Goal: Find specific page/section: Find specific page/section

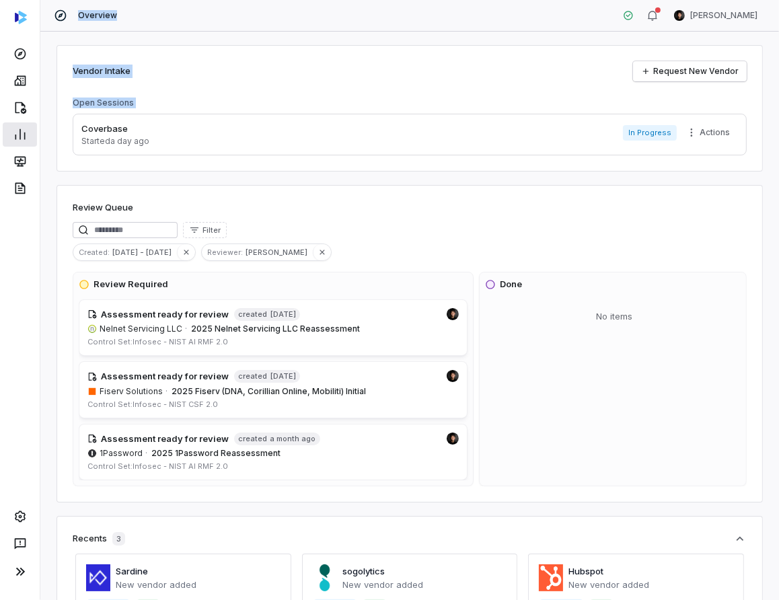
drag, startPoint x: 0, startPoint y: 0, endPoint x: 23, endPoint y: 139, distance: 140.5
click at [23, 127] on div "Overview [PERSON_NAME] Vendor Intake Request New Vendor Open Sessions Coverbase…" at bounding box center [389, 300] width 779 height 600
click at [17, 565] on icon at bounding box center [20, 572] width 16 height 16
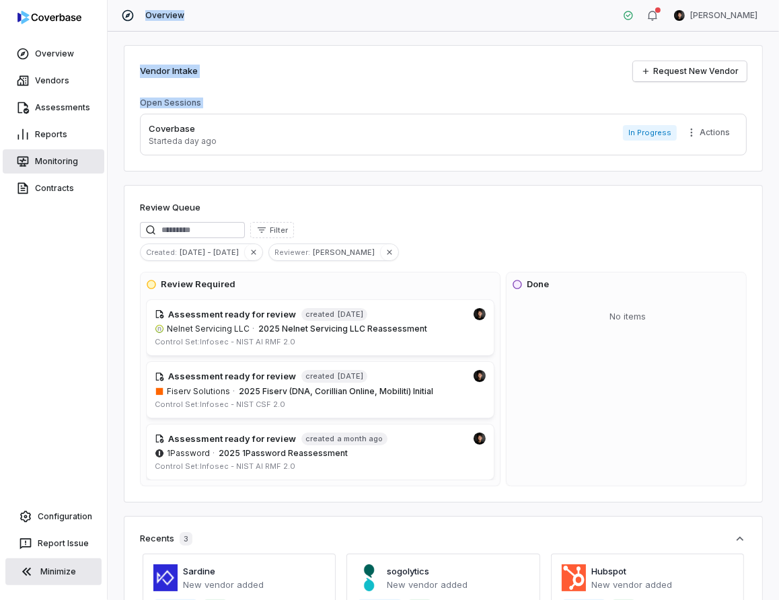
click at [71, 160] on link "Monitoring" at bounding box center [54, 161] width 102 height 24
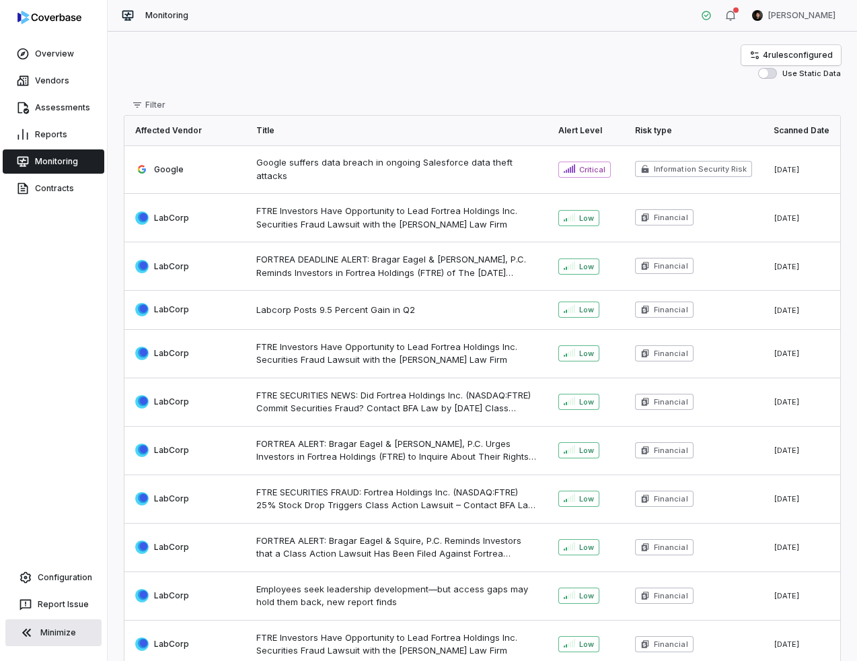
click at [38, 289] on div "Overview Vendors Assessments Reports Monitoring Contracts Configuration Report …" at bounding box center [53, 330] width 107 height 661
click at [55, 577] on link "Configuration" at bounding box center [53, 577] width 96 height 24
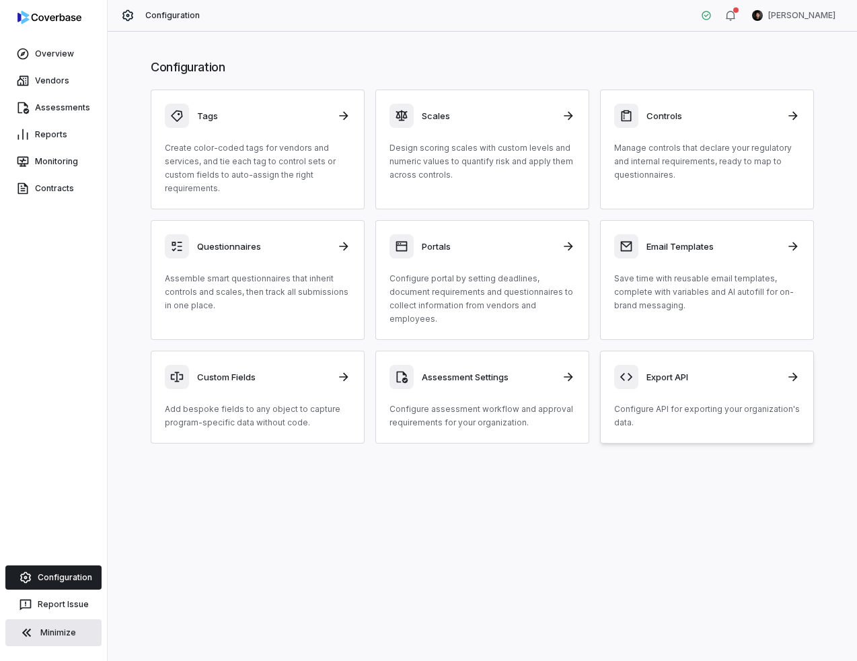
click at [709, 374] on div "Export API" at bounding box center [707, 377] width 186 height 24
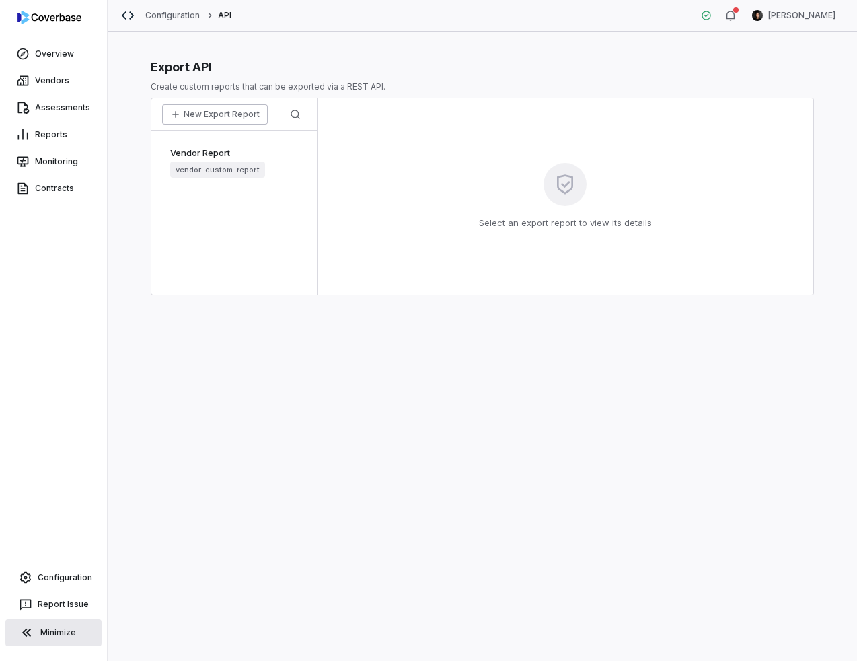
click at [229, 111] on button "New Export Report" at bounding box center [215, 114] width 106 height 20
click at [228, 153] on span "New Export Report" at bounding box center [214, 153] width 89 height 12
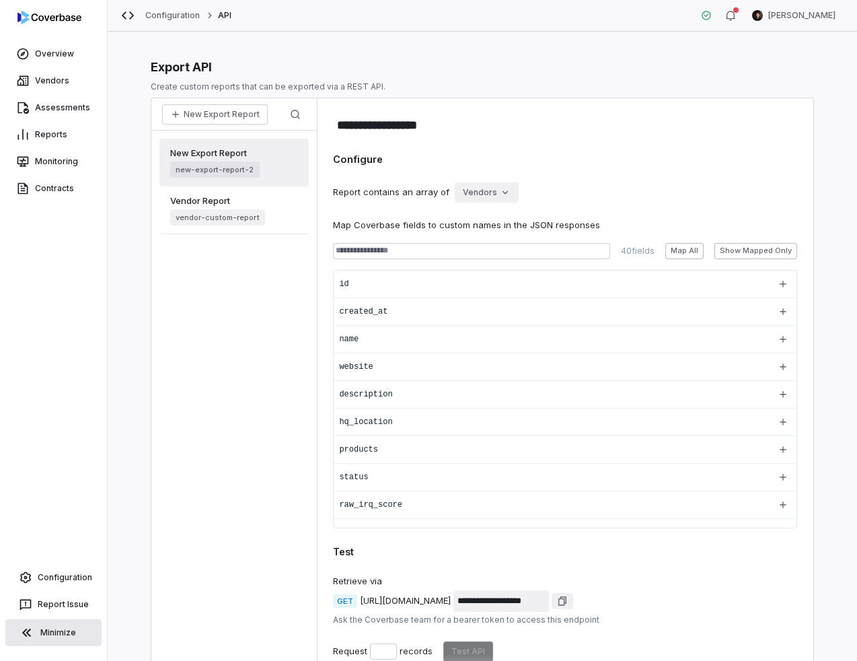
click at [273, 206] on div "Vendor Report vendor-custom-report" at bounding box center [233, 210] width 149 height 48
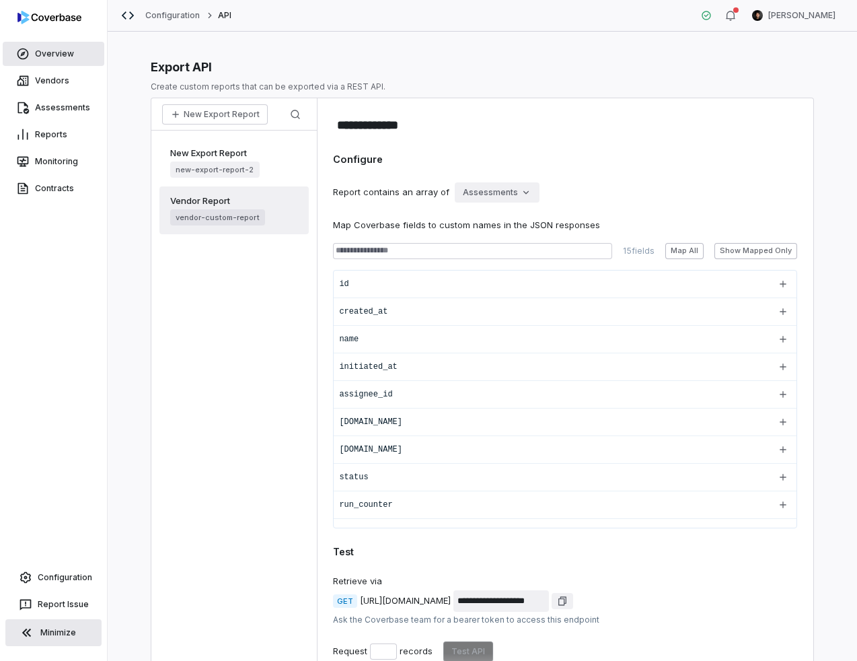
click at [48, 50] on link "Overview" at bounding box center [54, 54] width 102 height 24
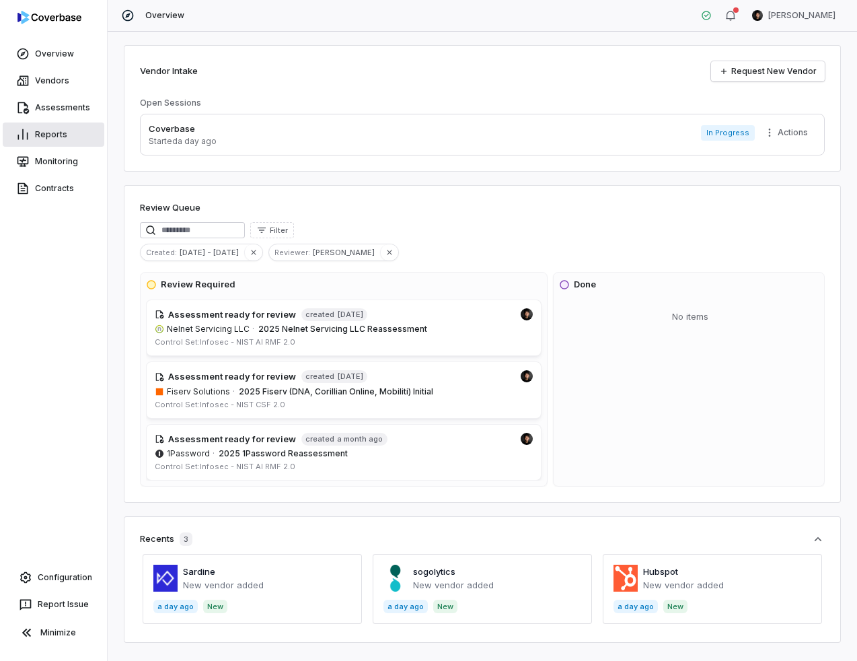
click at [40, 135] on link "Reports" at bounding box center [54, 134] width 102 height 24
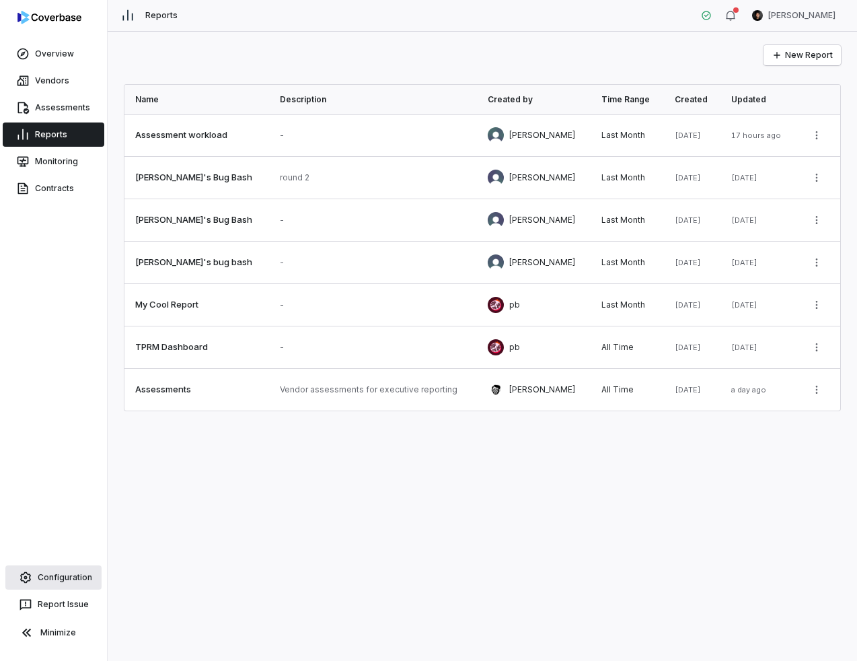
click at [52, 579] on link "Configuration" at bounding box center [53, 577] width 96 height 24
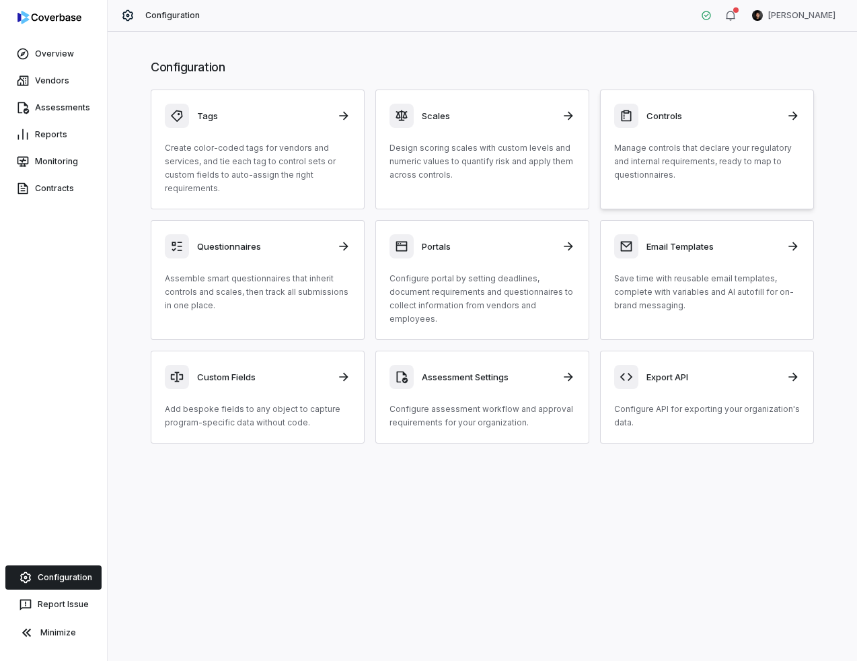
click at [635, 164] on p "Manage controls that declare your regulatory and internal requirements, ready t…" at bounding box center [707, 161] width 186 height 40
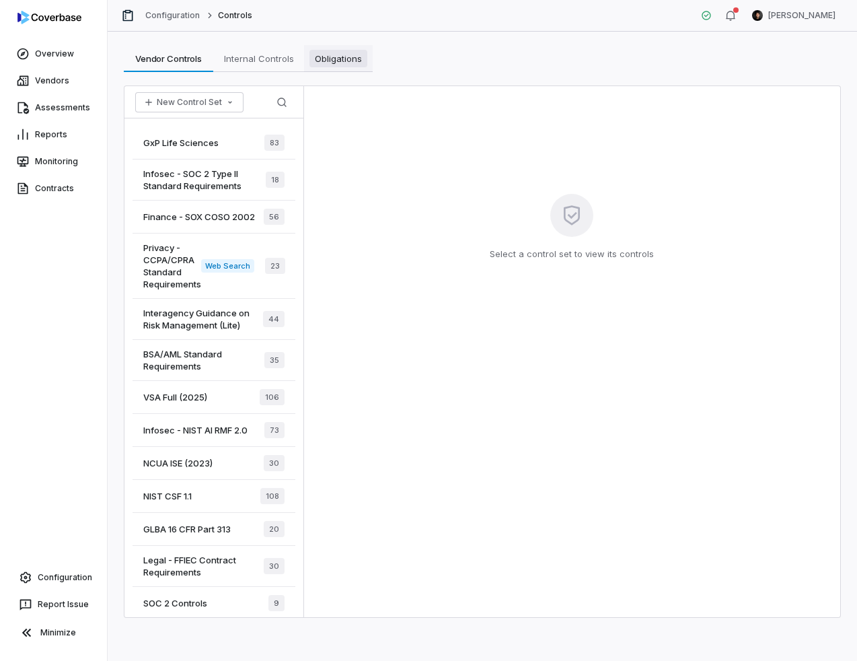
click at [336, 58] on span "Obligations" at bounding box center [339, 58] width 58 height 17
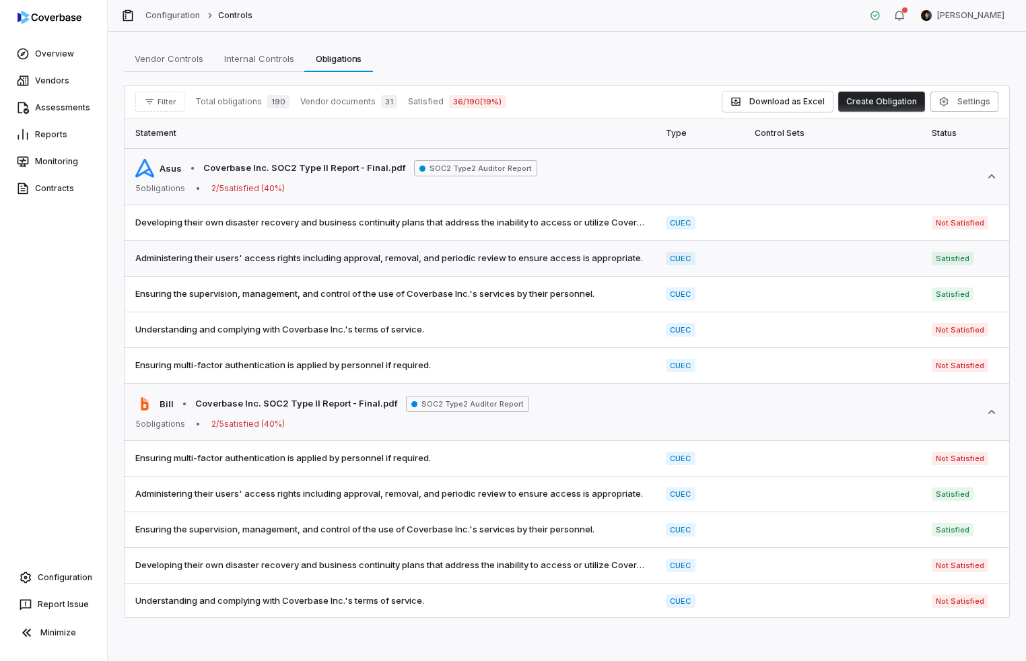
click at [487, 255] on span "Administering their users' access rights including approval, removal, and perio…" at bounding box center [389, 258] width 509 height 13
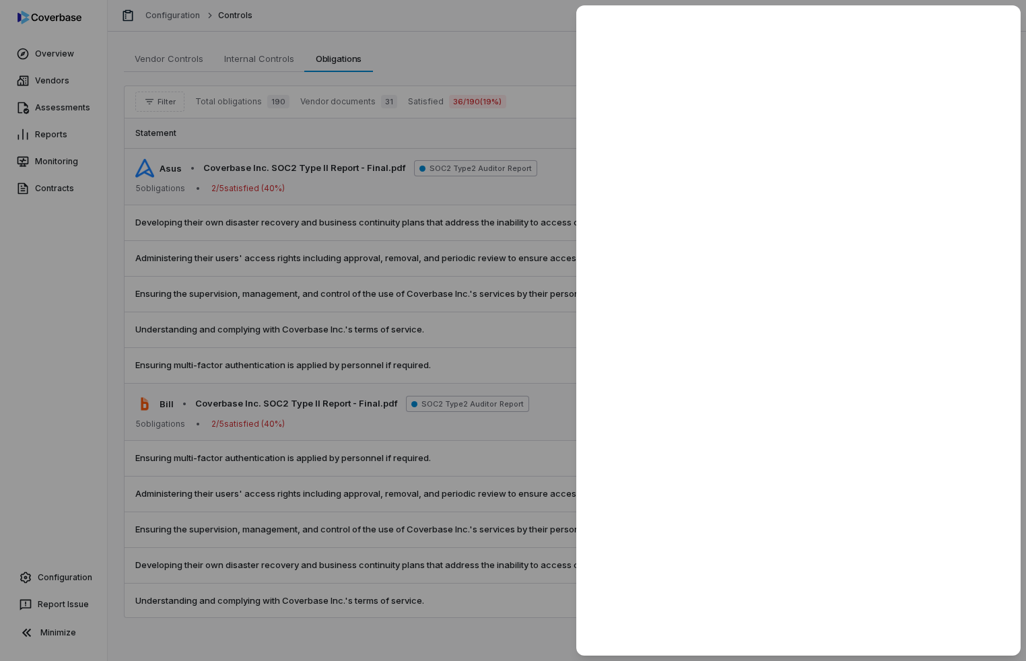
click at [425, 138] on div at bounding box center [513, 330] width 1026 height 661
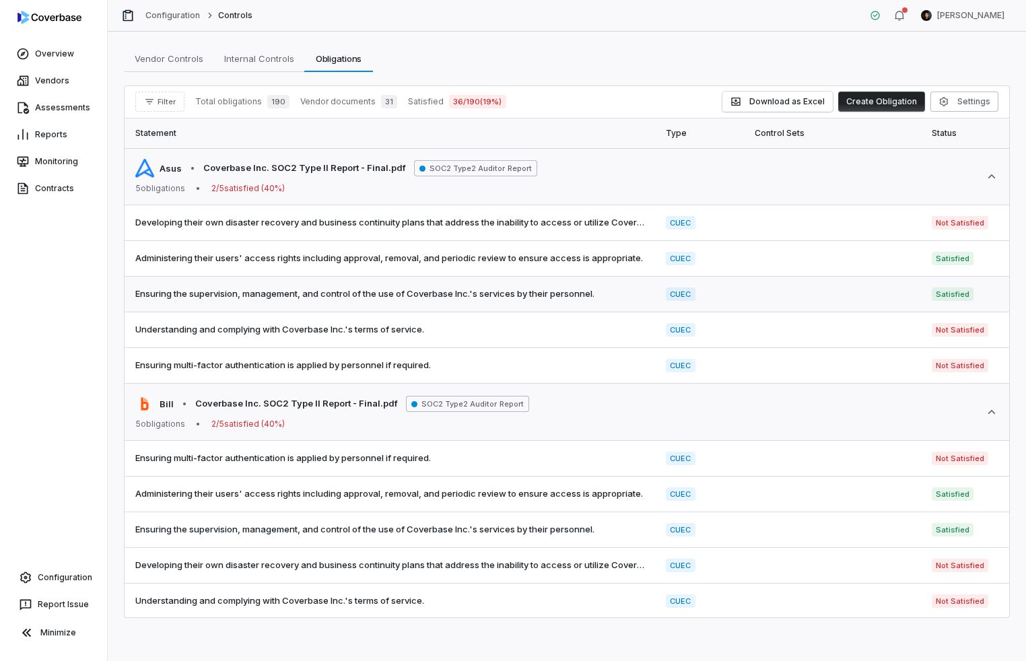
click at [743, 288] on td "CUEC" at bounding box center [699, 295] width 88 height 36
